Goal: Communication & Community: Answer question/provide support

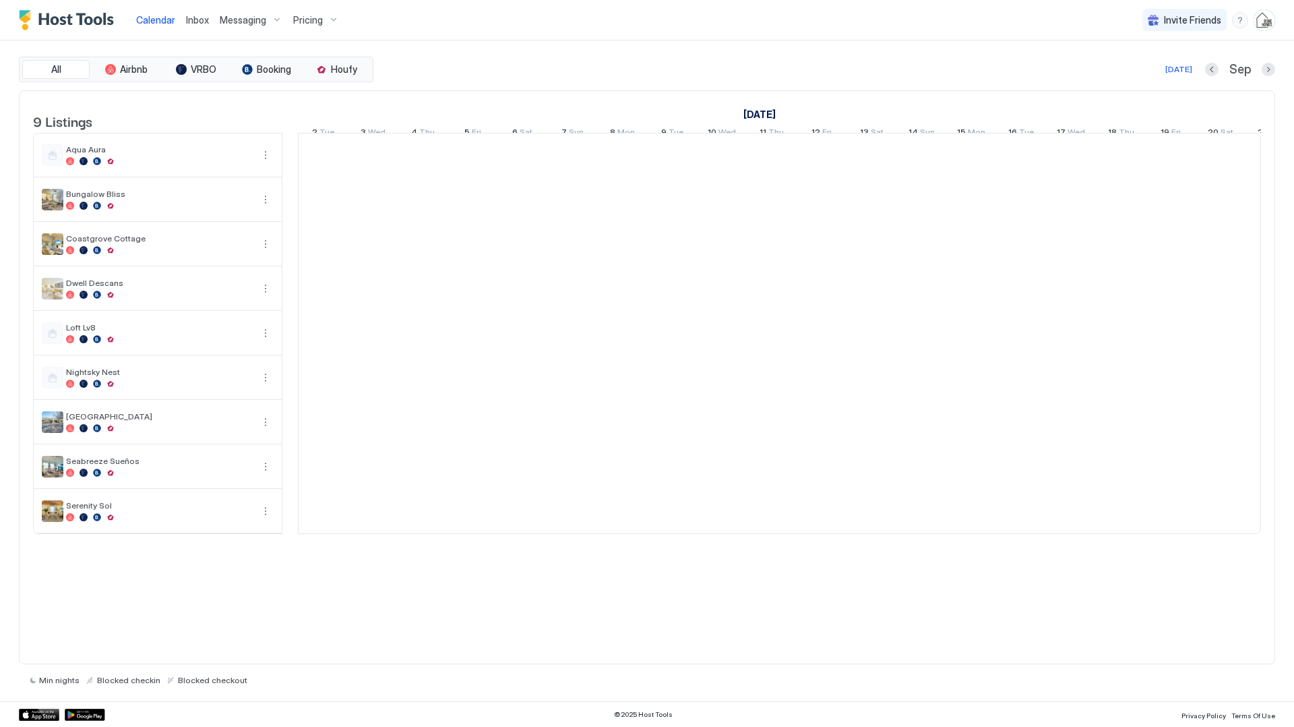
scroll to position [0, 749]
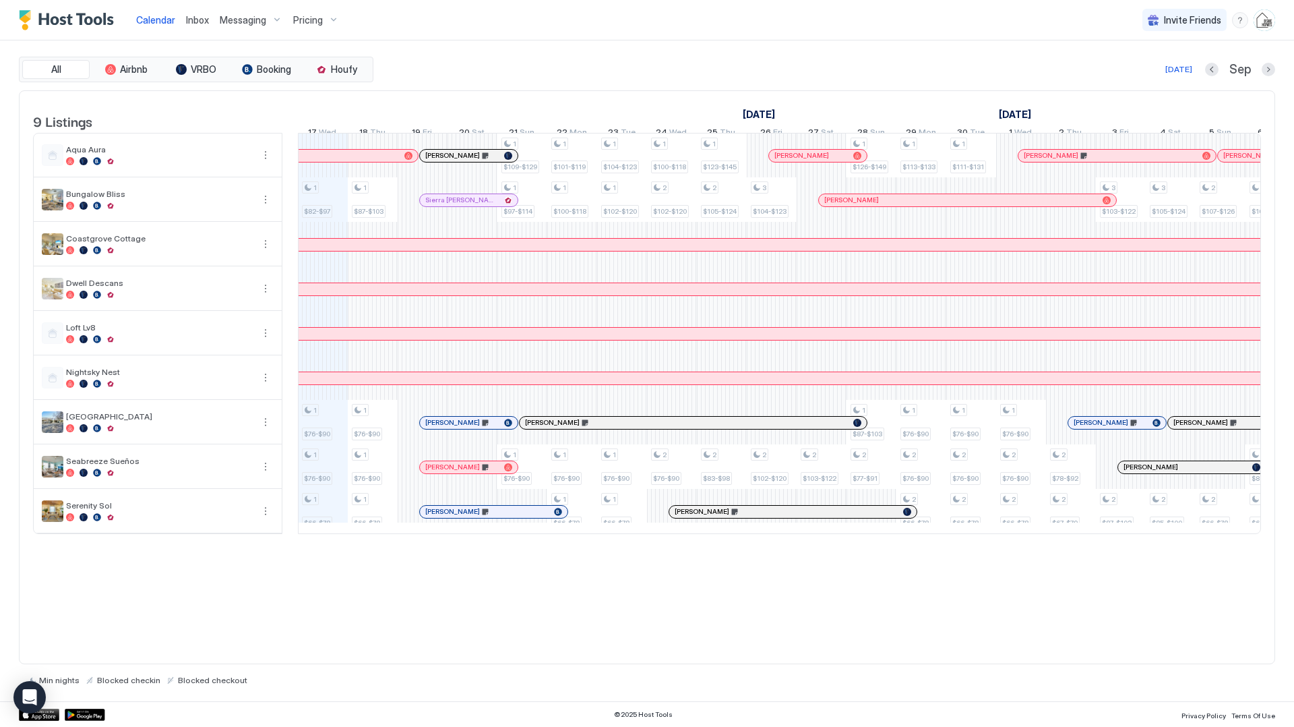
click at [198, 22] on span "Inbox" at bounding box center [197, 19] width 23 height 11
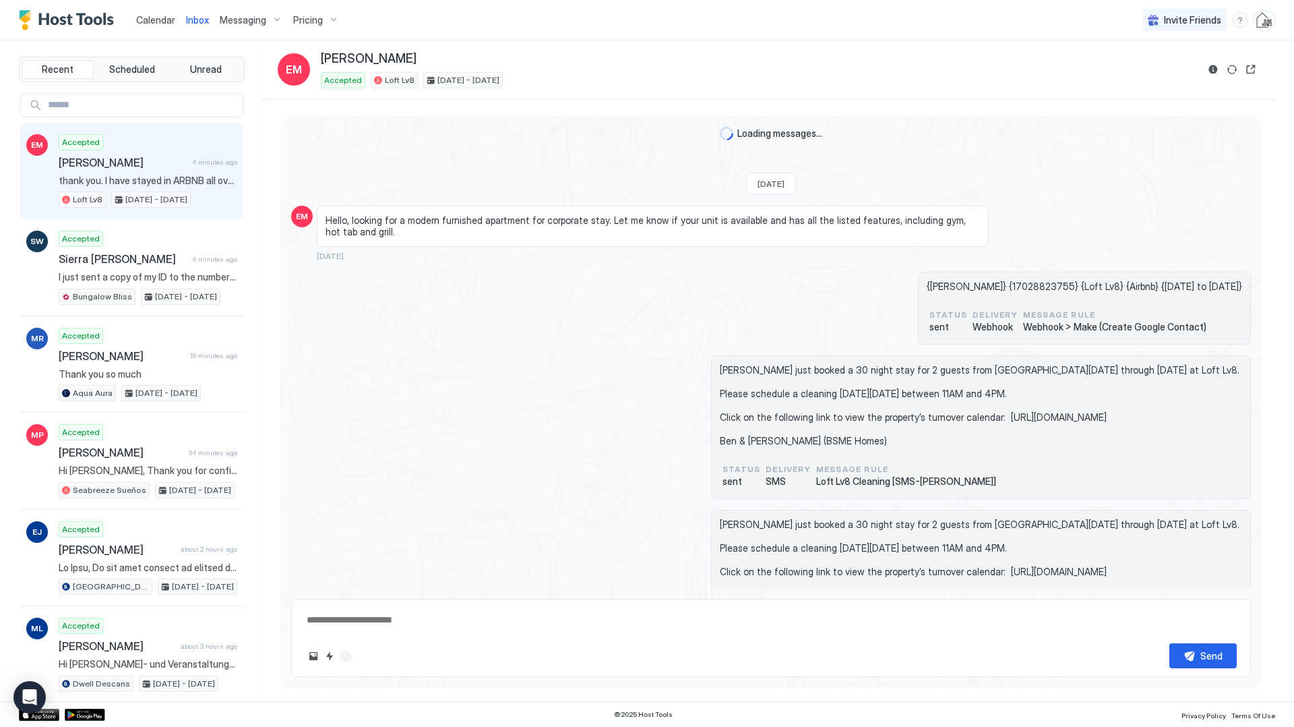
scroll to position [1882, 0]
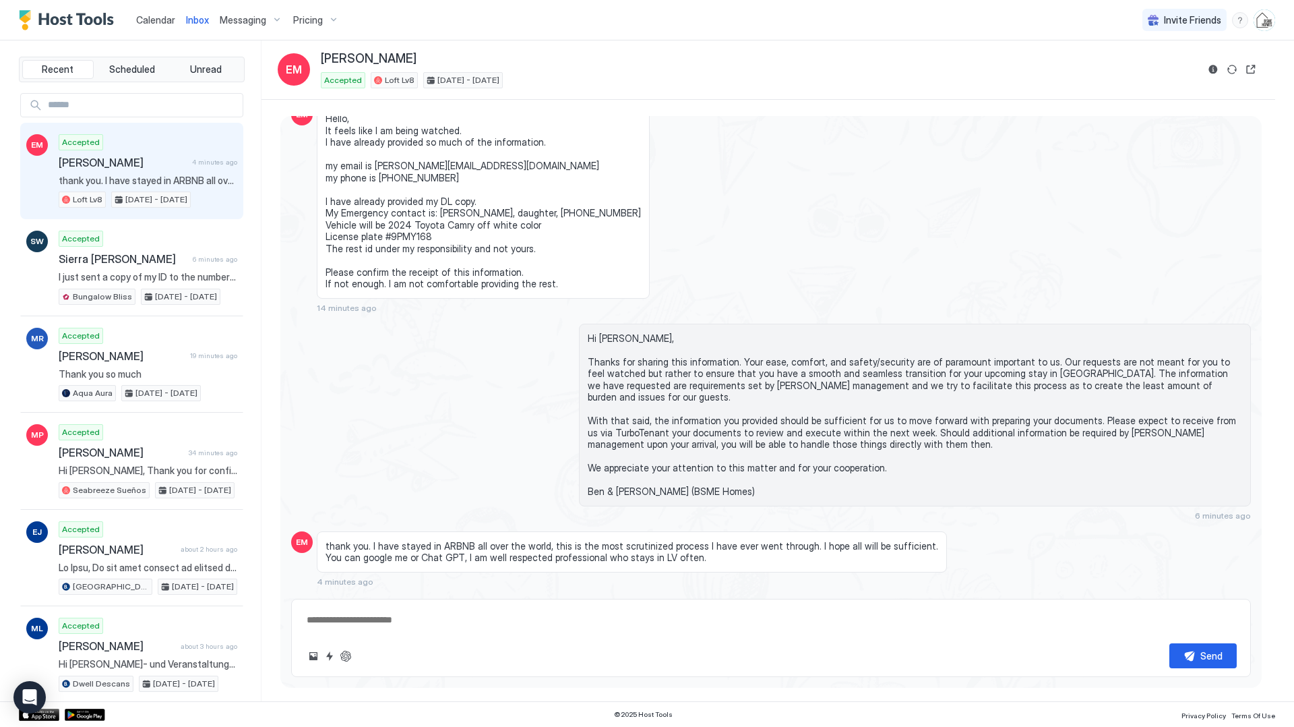
click at [154, 22] on span "Calendar" at bounding box center [155, 19] width 39 height 11
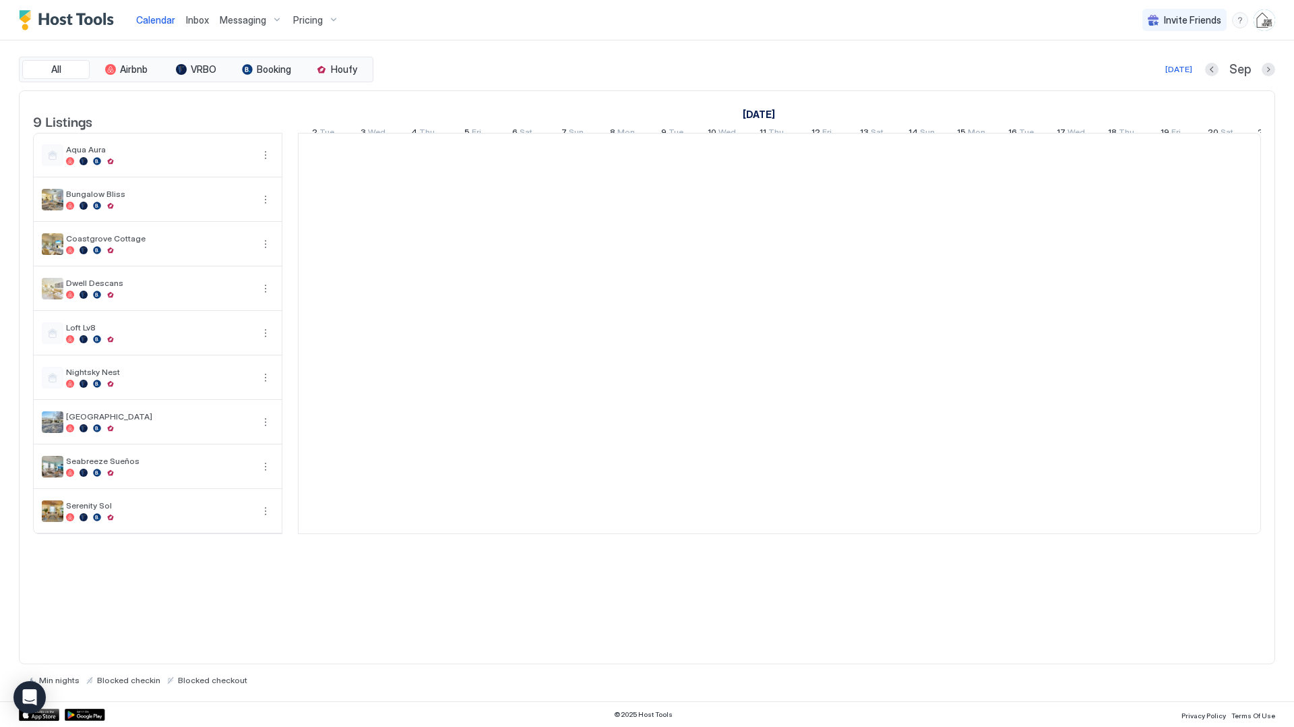
scroll to position [0, 749]
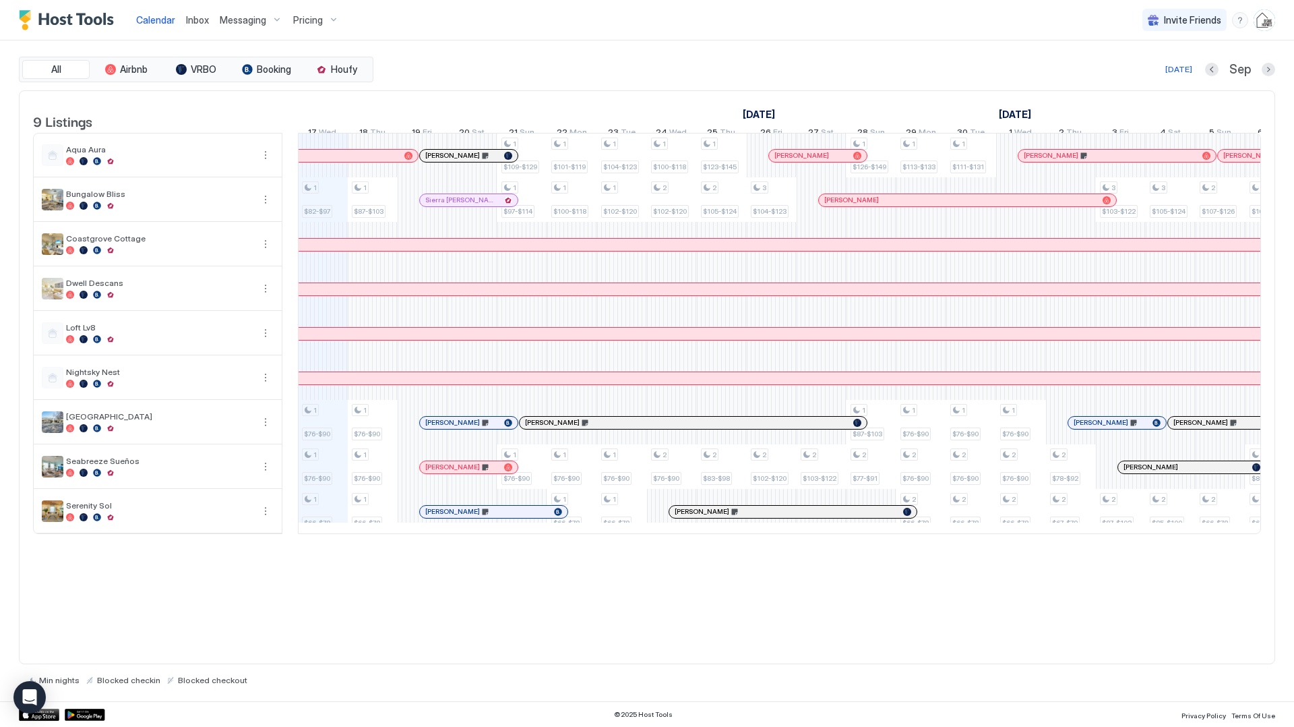
click at [200, 20] on span "Inbox" at bounding box center [197, 19] width 23 height 11
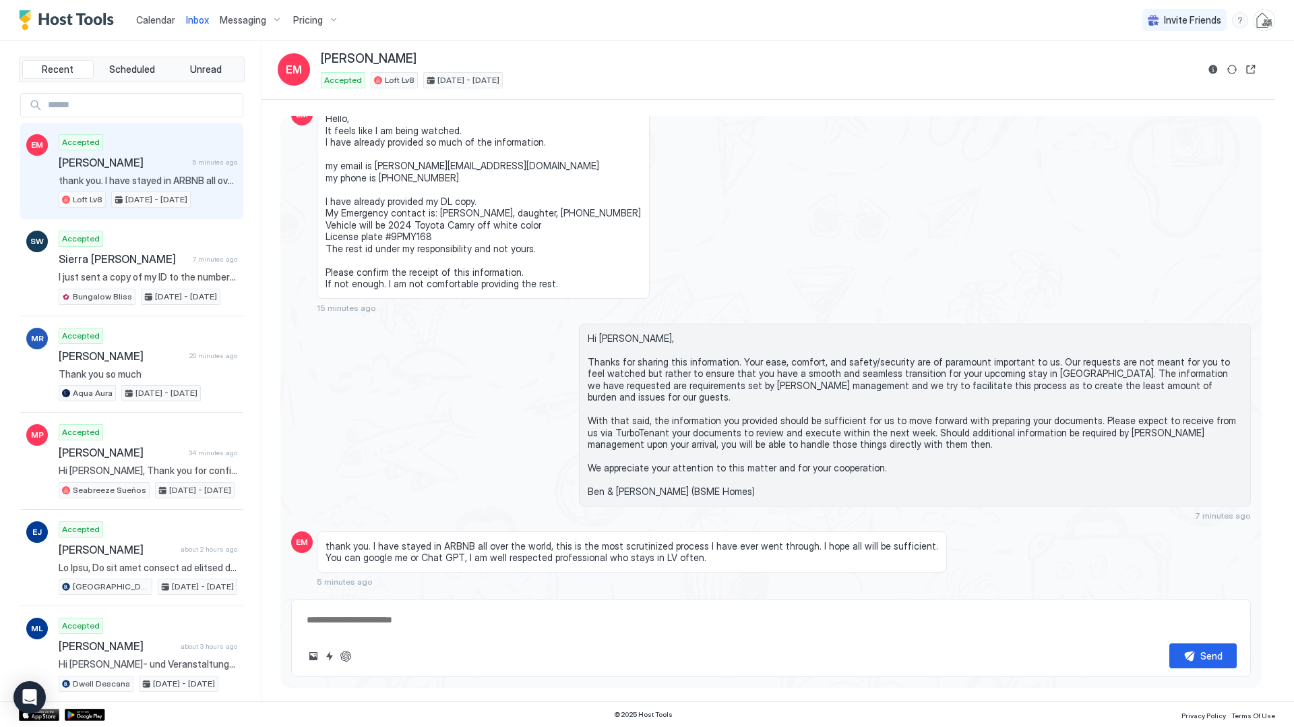
scroll to position [1885, 0]
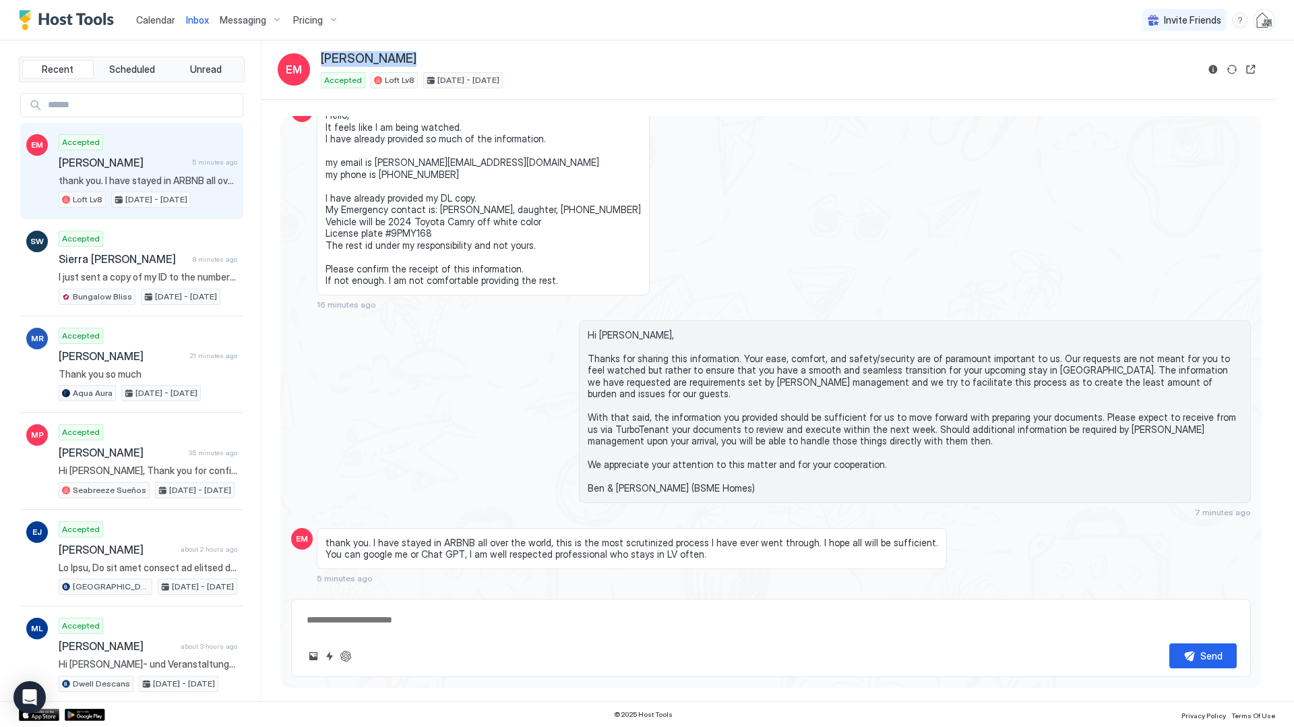
drag, startPoint x: 403, startPoint y: 57, endPoint x: 320, endPoint y: 60, distance: 83.6
click at [320, 60] on div "EM [PERSON_NAME] Accepted Loft Lv8 [DATE] - [DATE]" at bounding box center [737, 69] width 919 height 37
copy span "[PERSON_NAME]"
type textarea "*"
